Goal: Find specific page/section: Find specific page/section

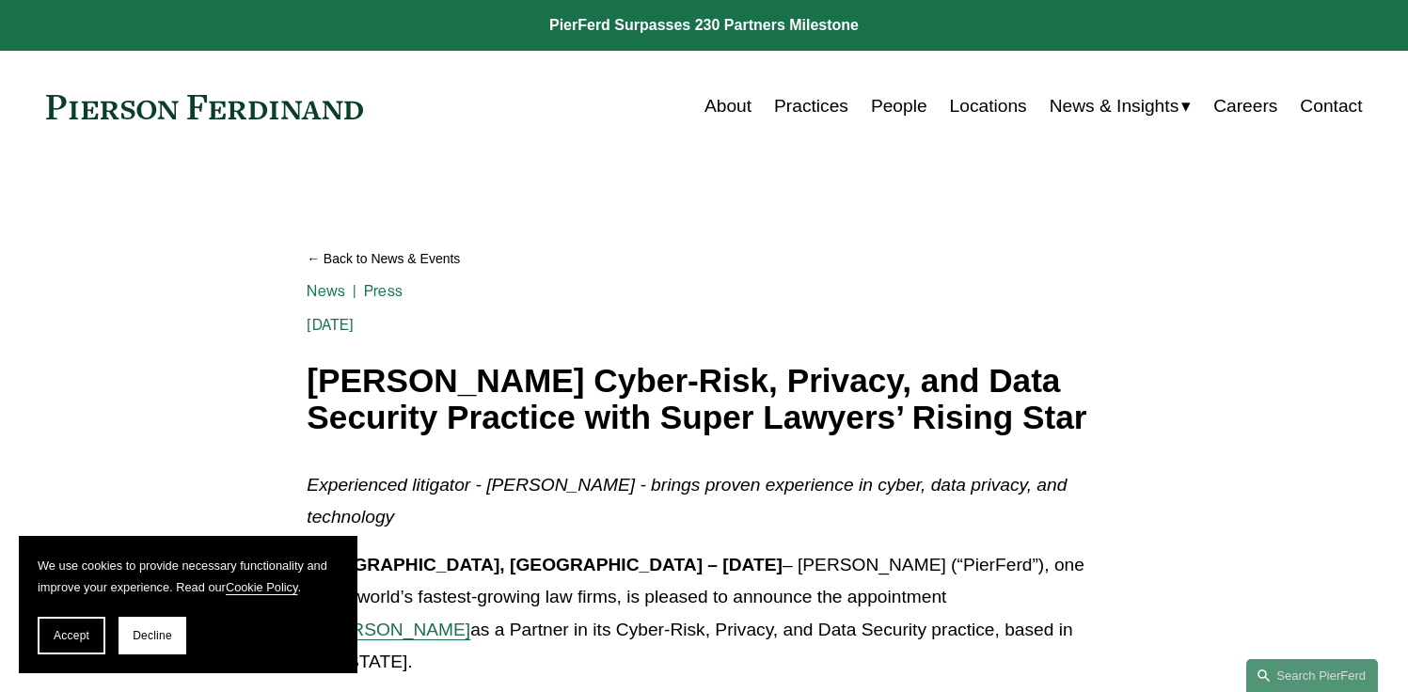
click at [896, 109] on link "People" at bounding box center [899, 106] width 56 height 36
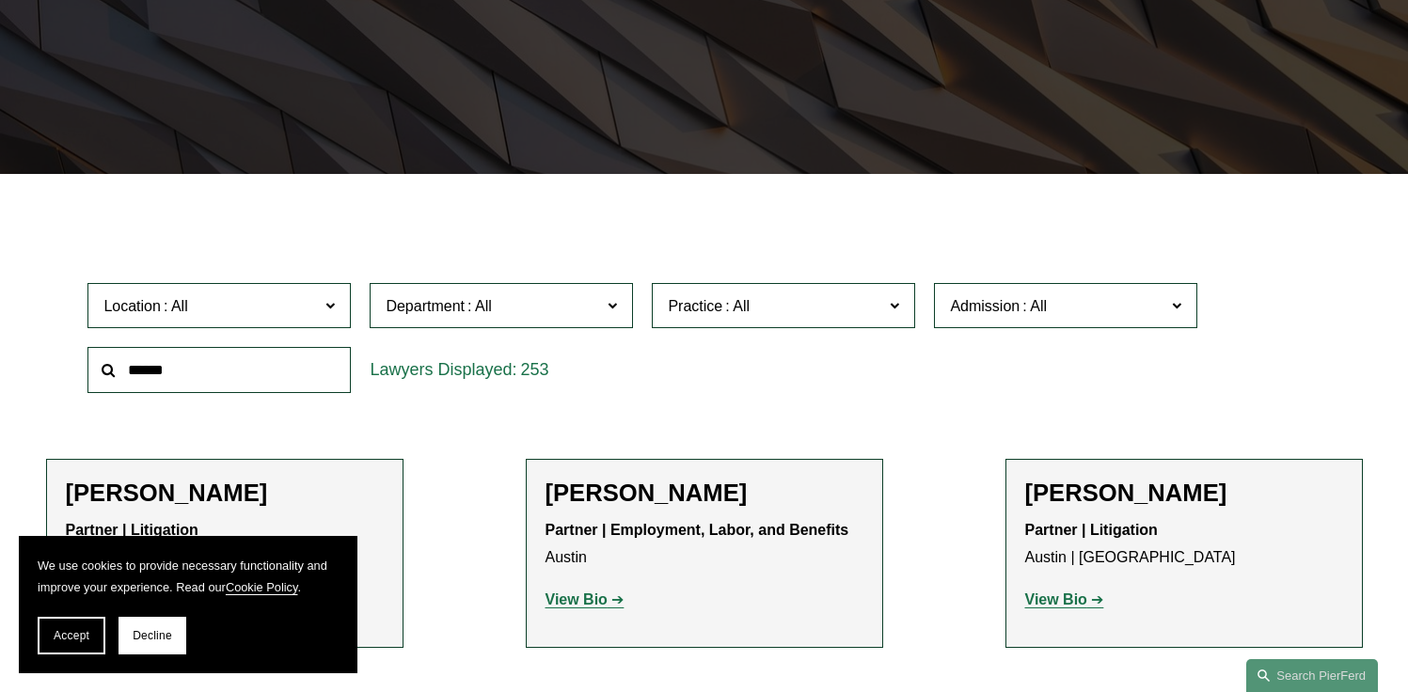
scroll to position [409, 0]
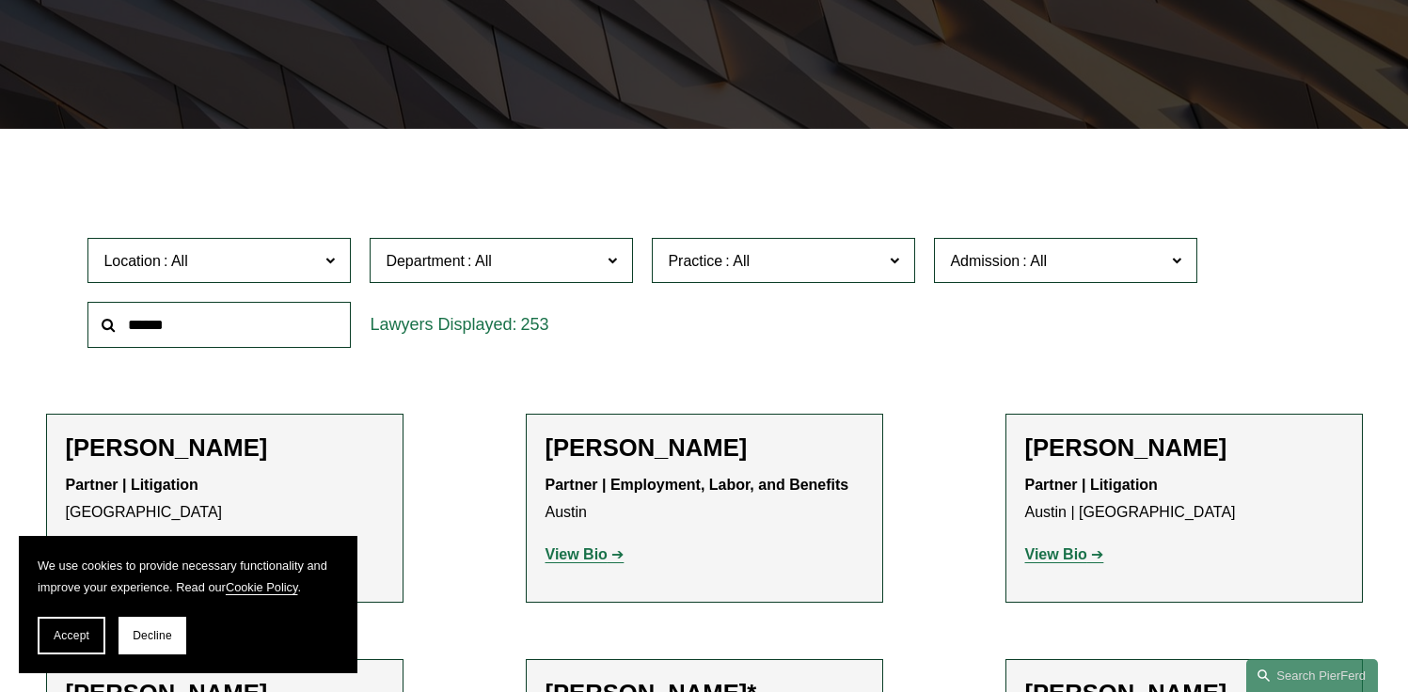
click at [499, 268] on span "Department" at bounding box center [493, 260] width 215 height 25
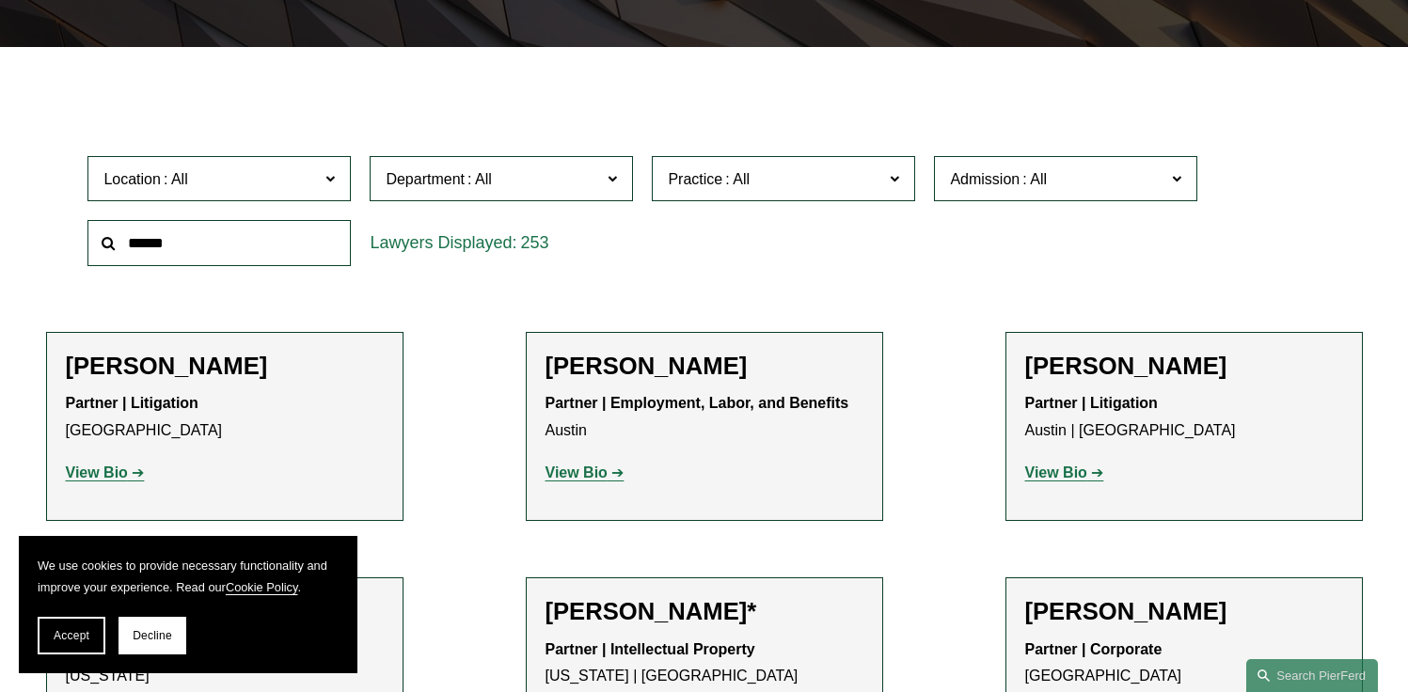
scroll to position [555, 0]
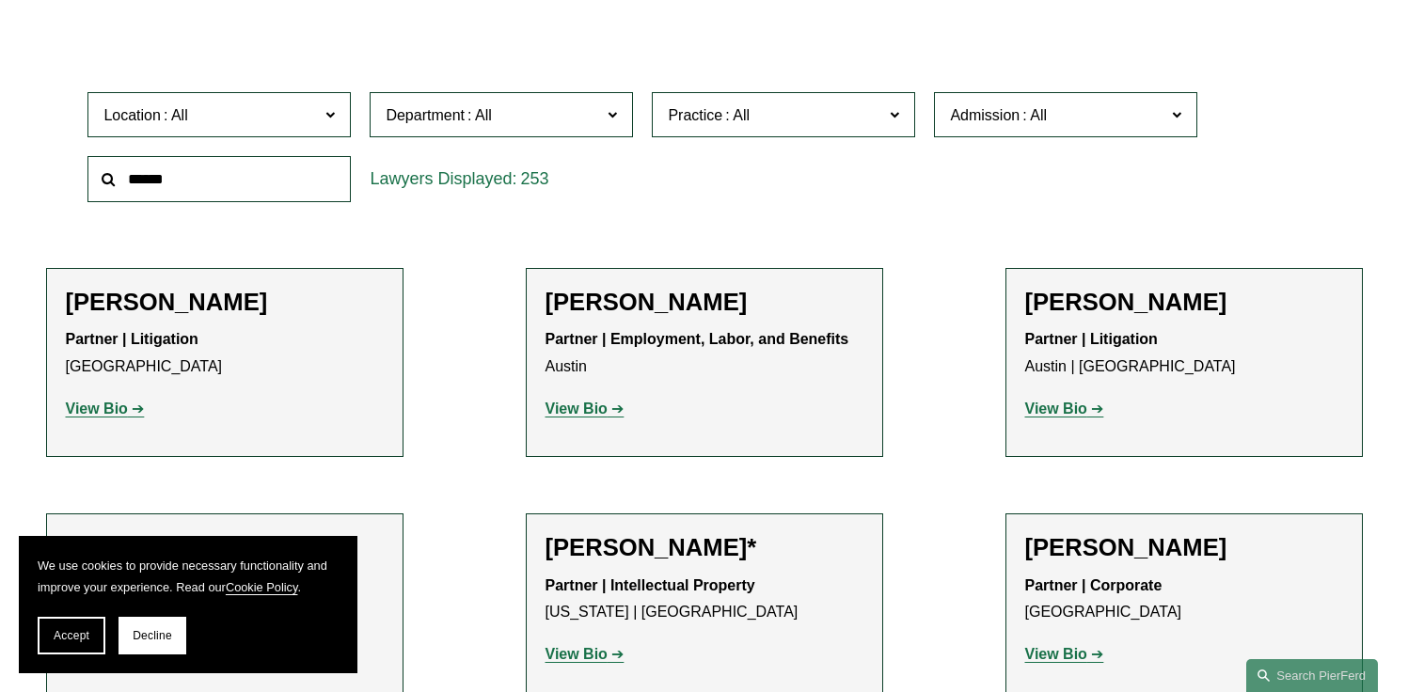
click at [781, 109] on span "Practice" at bounding box center [775, 115] width 215 height 25
click at [0, 0] on link "Cyber, Privacy & Technology" at bounding box center [0, 0] width 0 height 0
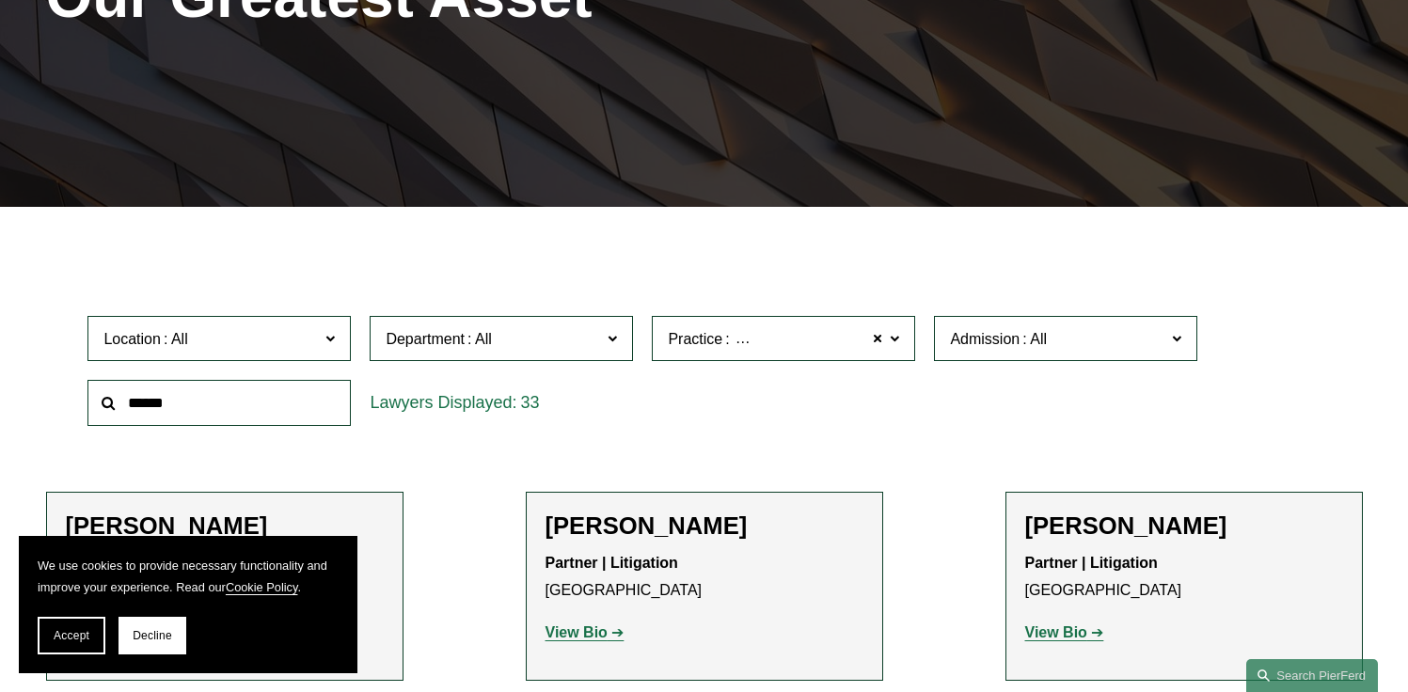
scroll to position [343, 0]
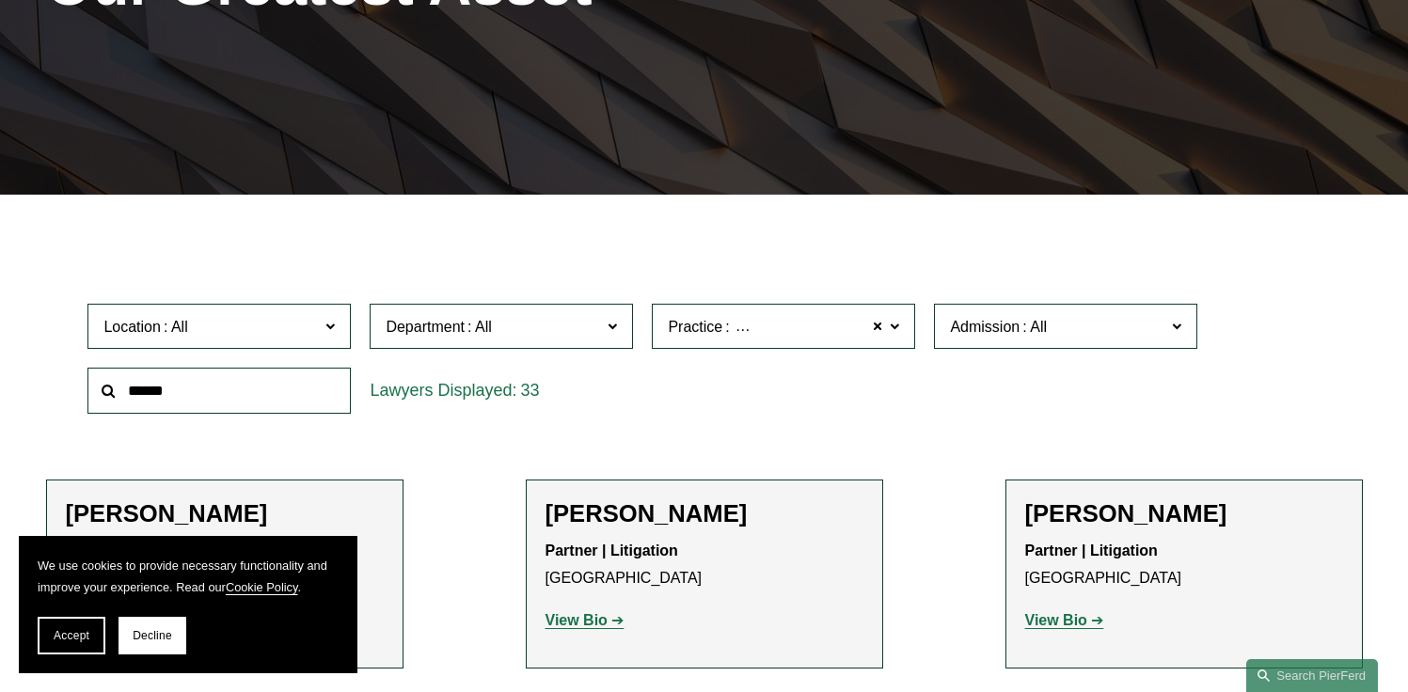
click at [959, 335] on span "Admission" at bounding box center [985, 327] width 70 height 16
click at [796, 380] on div "Location All [GEOGRAPHIC_DATA] [GEOGRAPHIC_DATA] [GEOGRAPHIC_DATA] [GEOGRAPHIC_…" at bounding box center [703, 358] width 1251 height 129
click at [533, 325] on span "Department" at bounding box center [493, 326] width 215 height 25
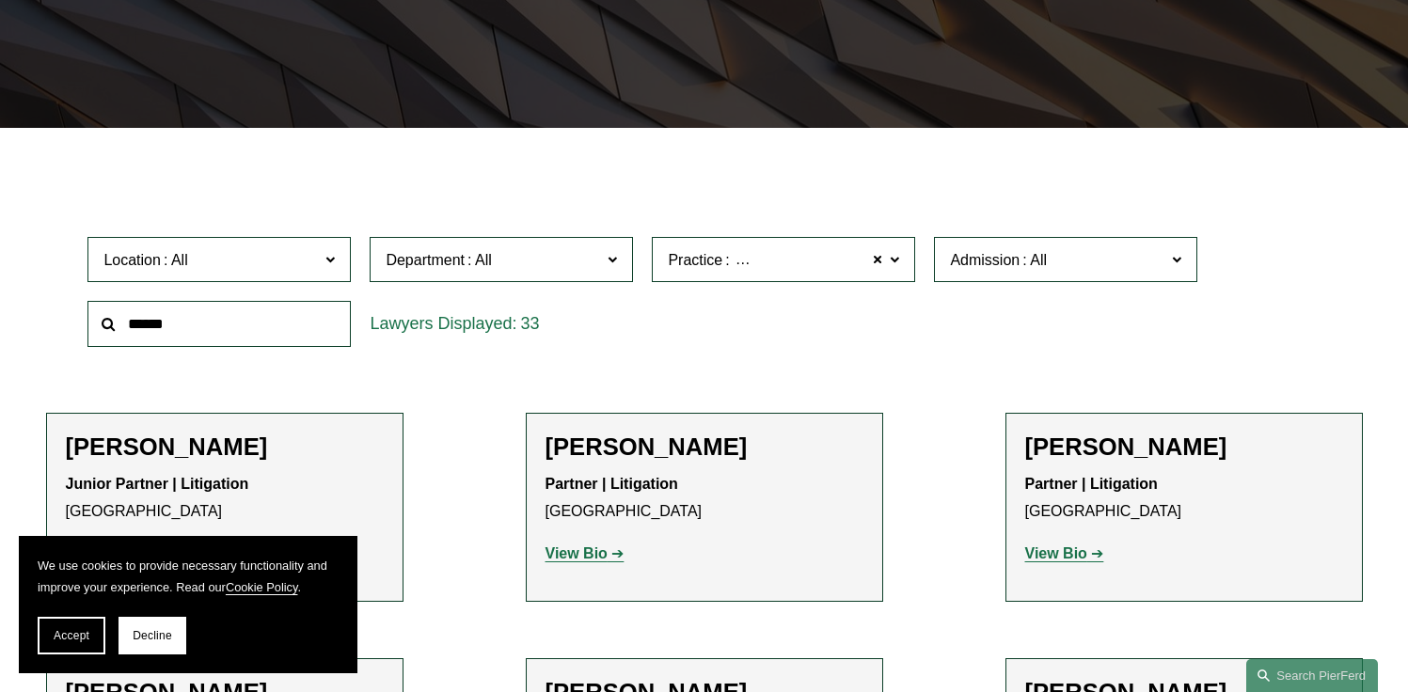
scroll to position [0, 0]
